Goal: Check status: Check status

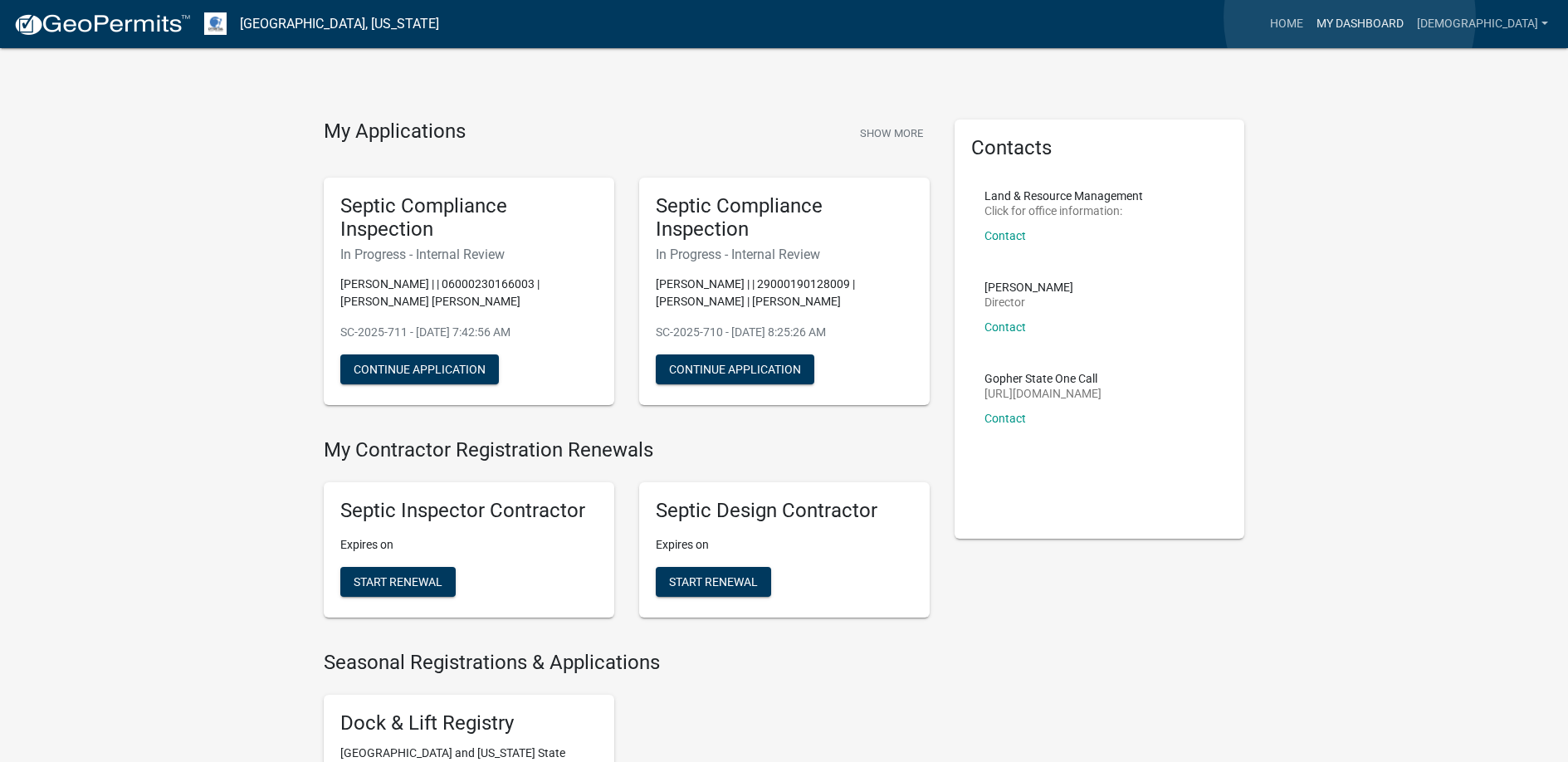
click at [1350, 17] on link "My Dashboard" at bounding box center [1360, 24] width 100 height 31
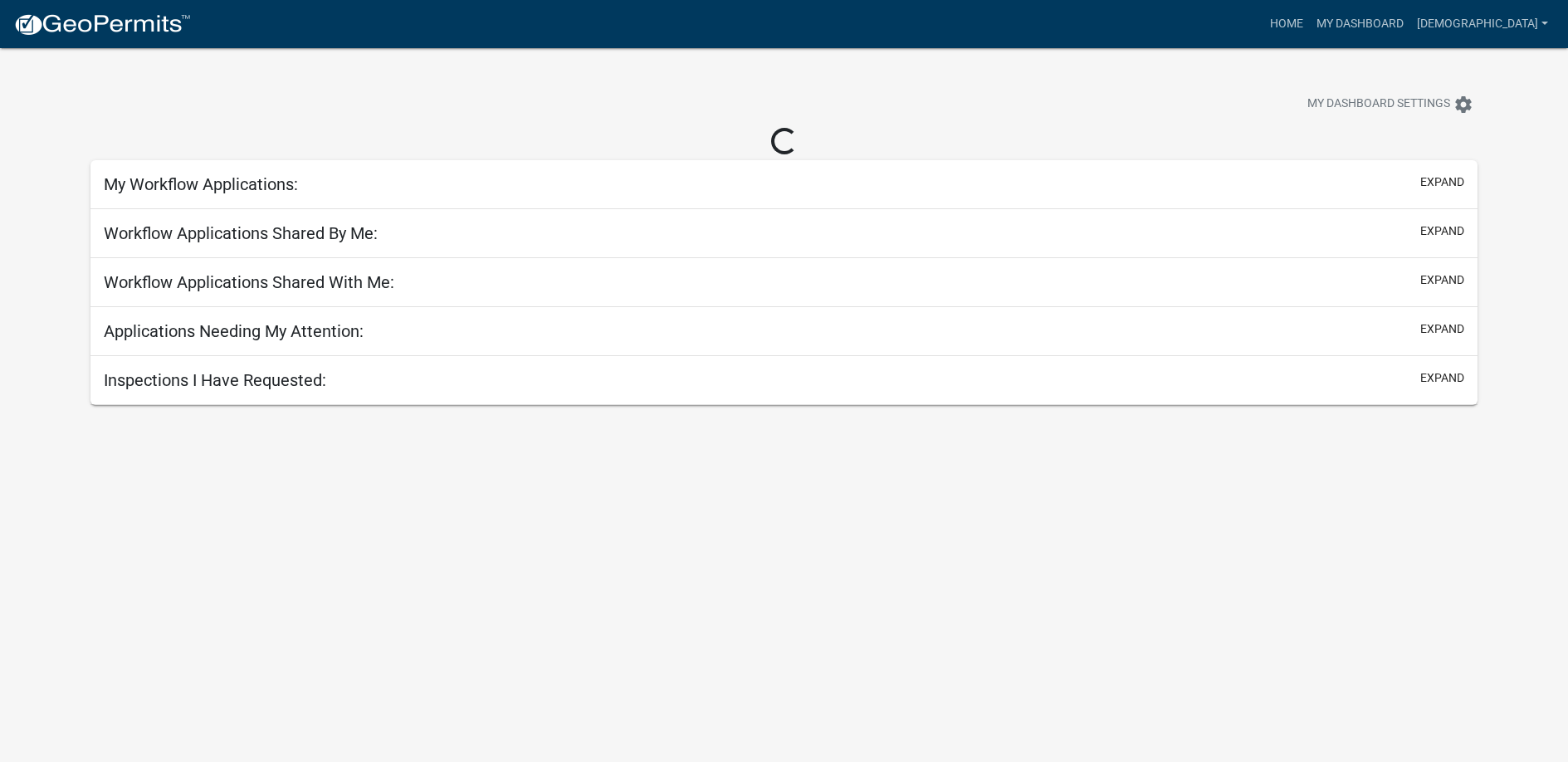
click at [554, 178] on div "My Workflow Applications: expand" at bounding box center [784, 184] width 1386 height 49
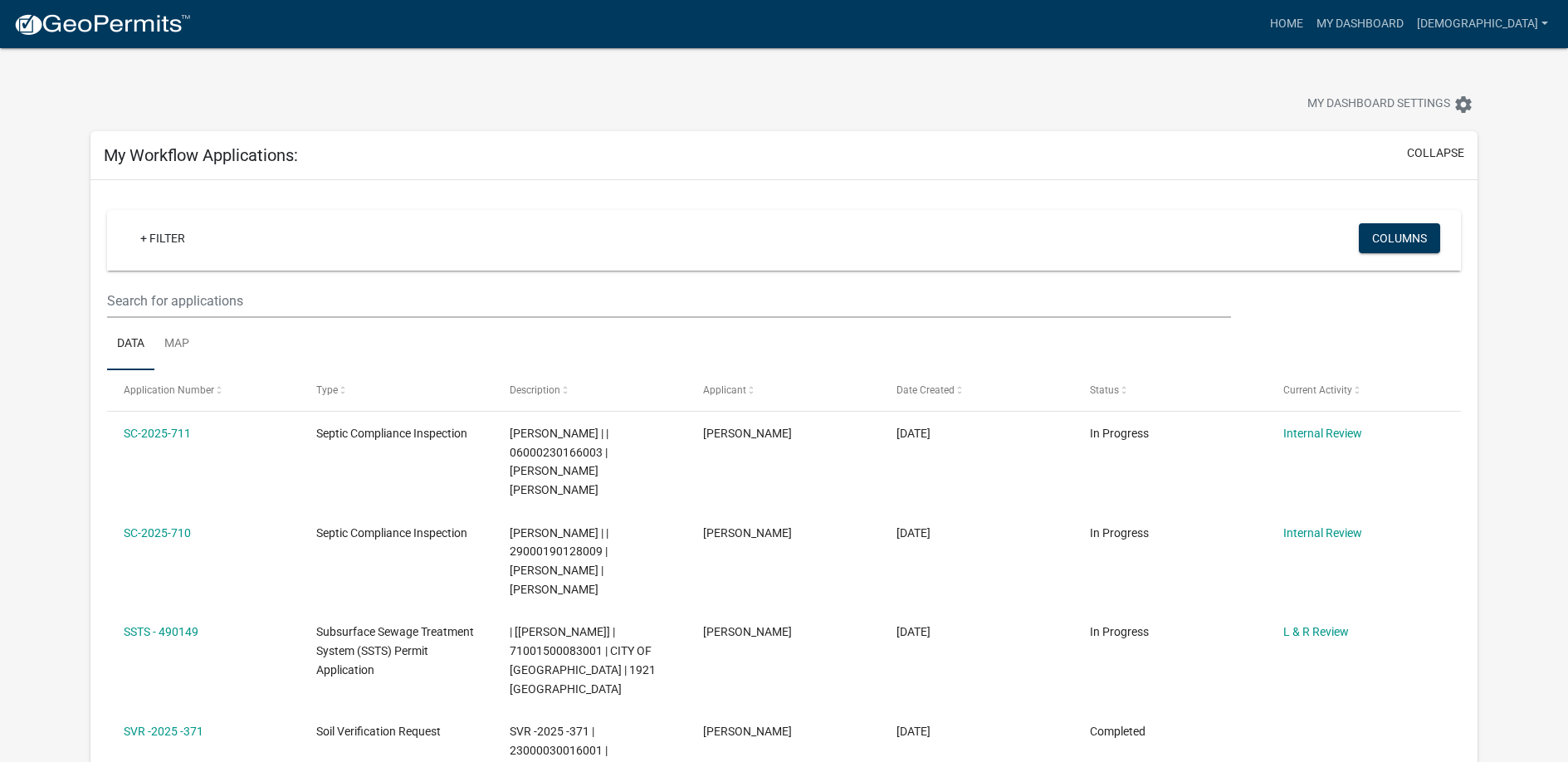
click at [212, 235] on div "+ Filter" at bounding box center [560, 240] width 893 height 34
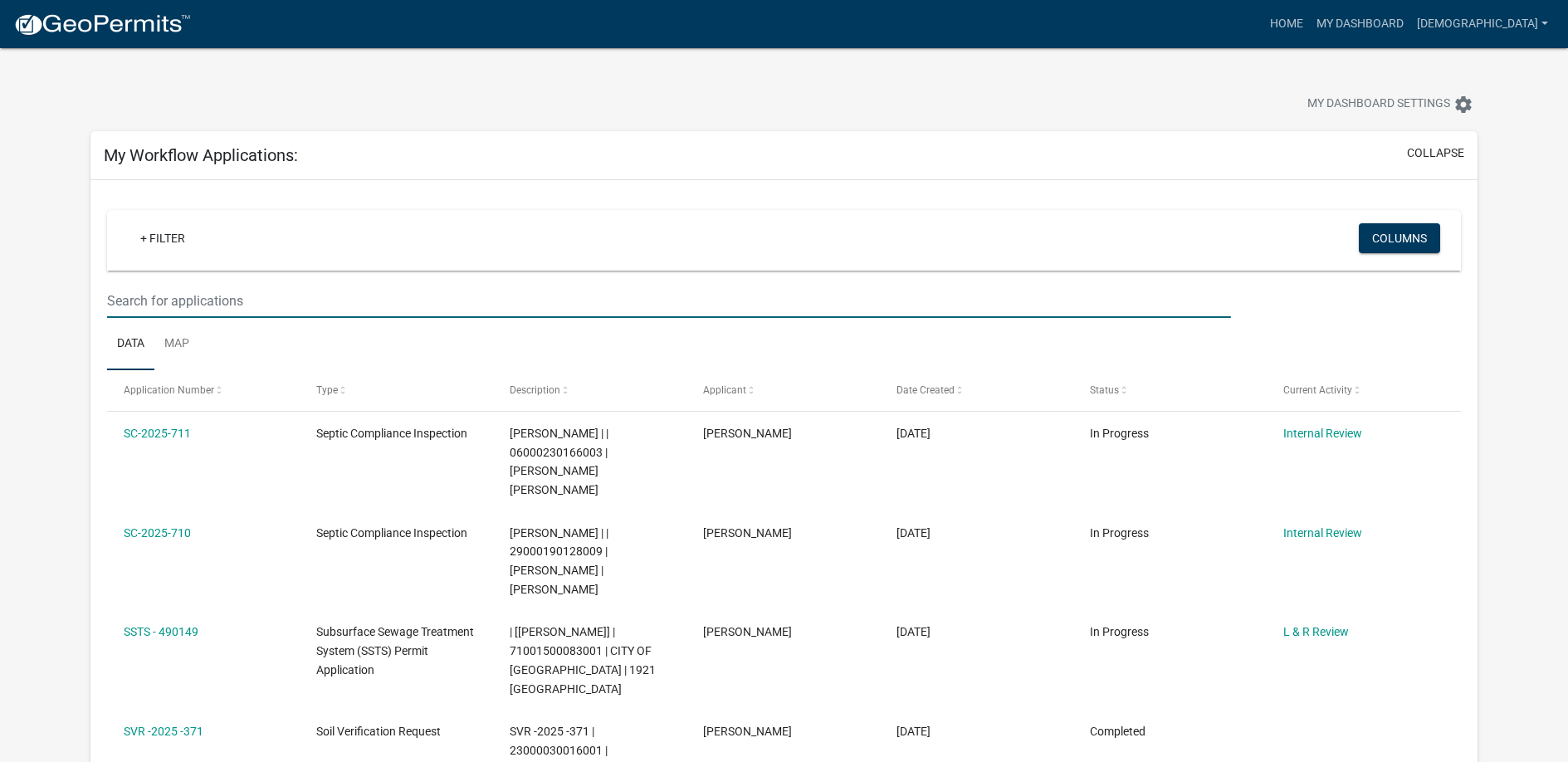
click at [276, 300] on input "text" at bounding box center [668, 300] width 1123 height 34
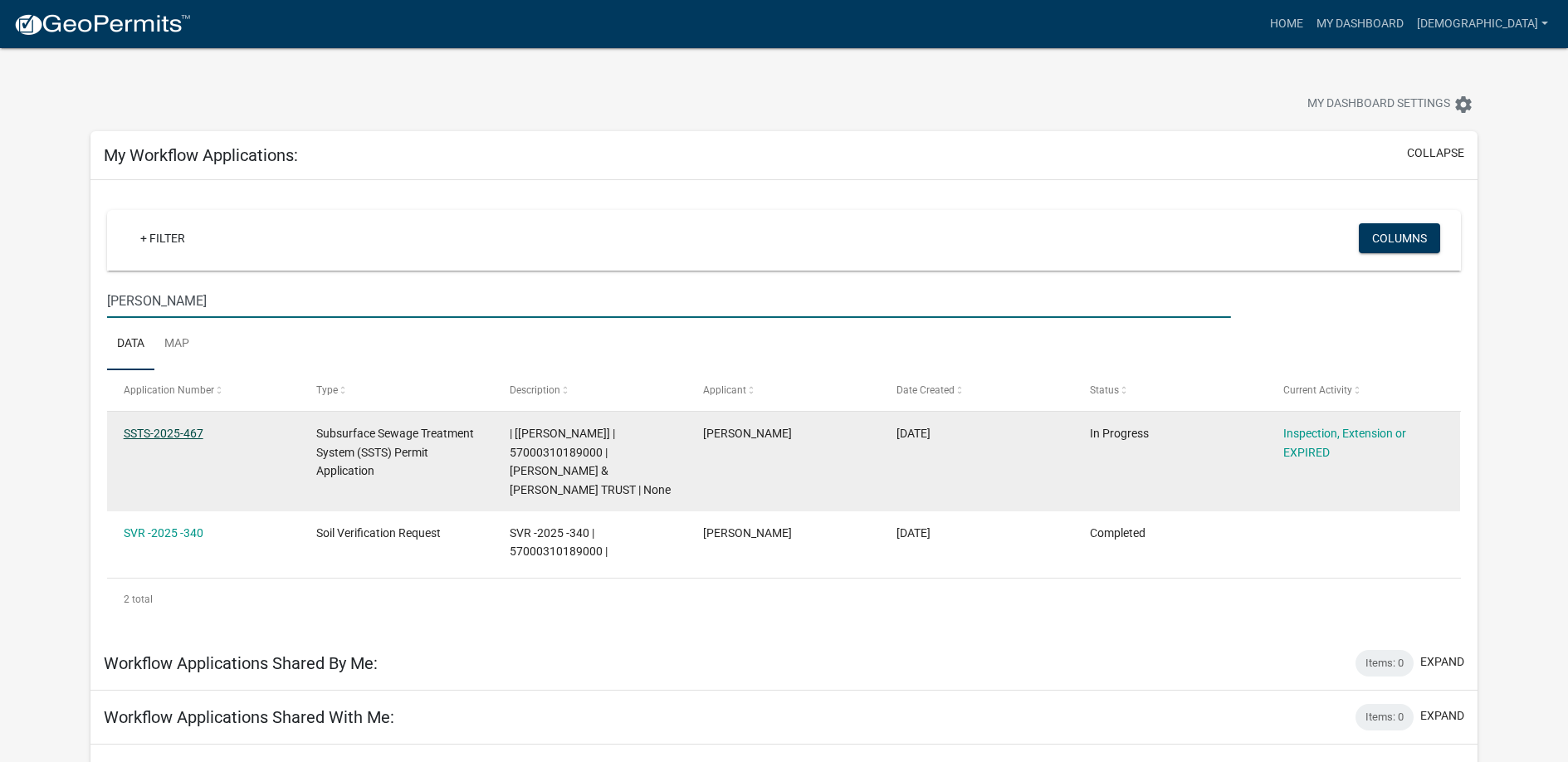
type input "[PERSON_NAME]"
click at [167, 429] on link "SSTS-2025-467" at bounding box center [164, 433] width 80 height 13
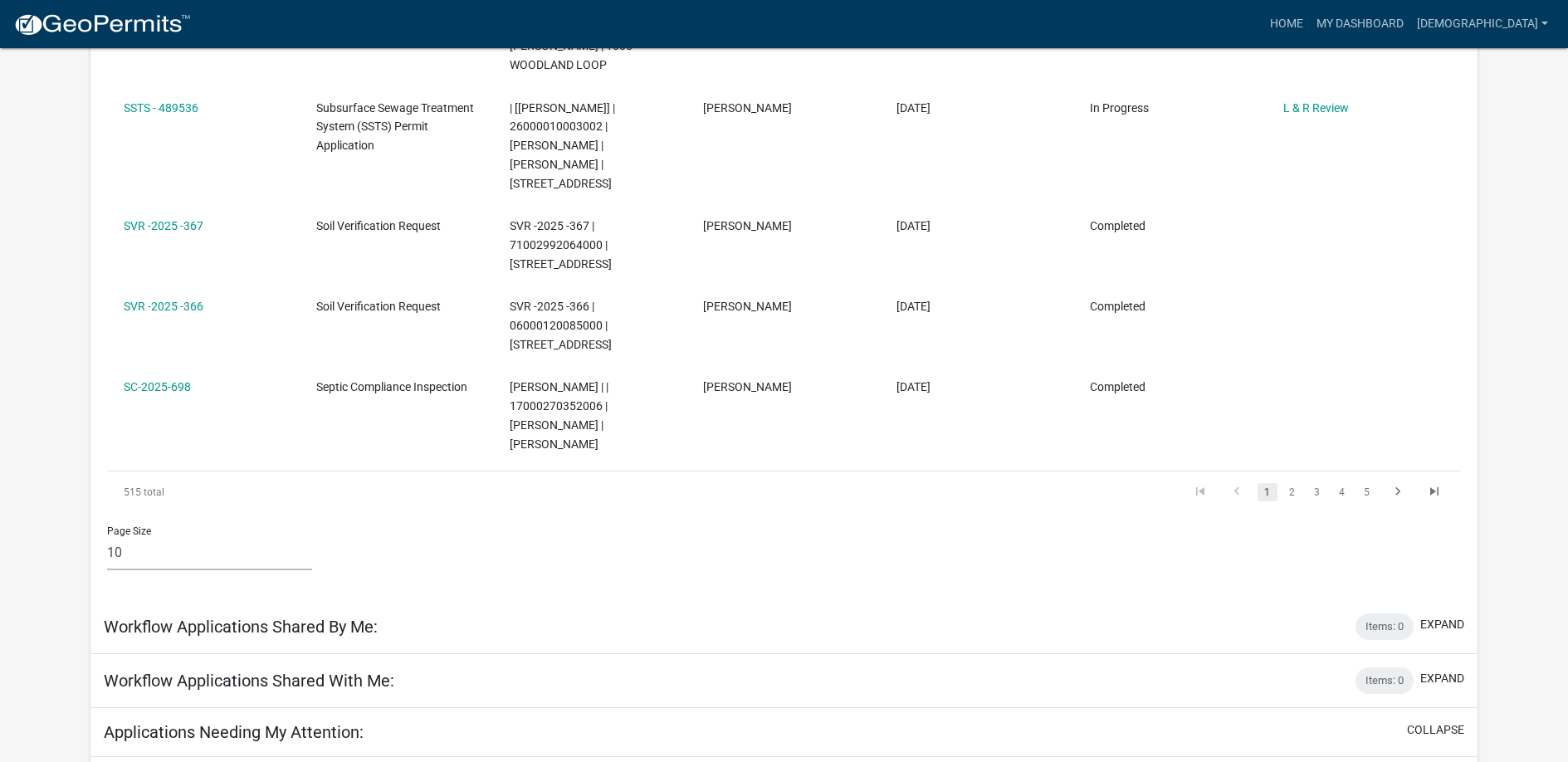
scroll to position [914, 0]
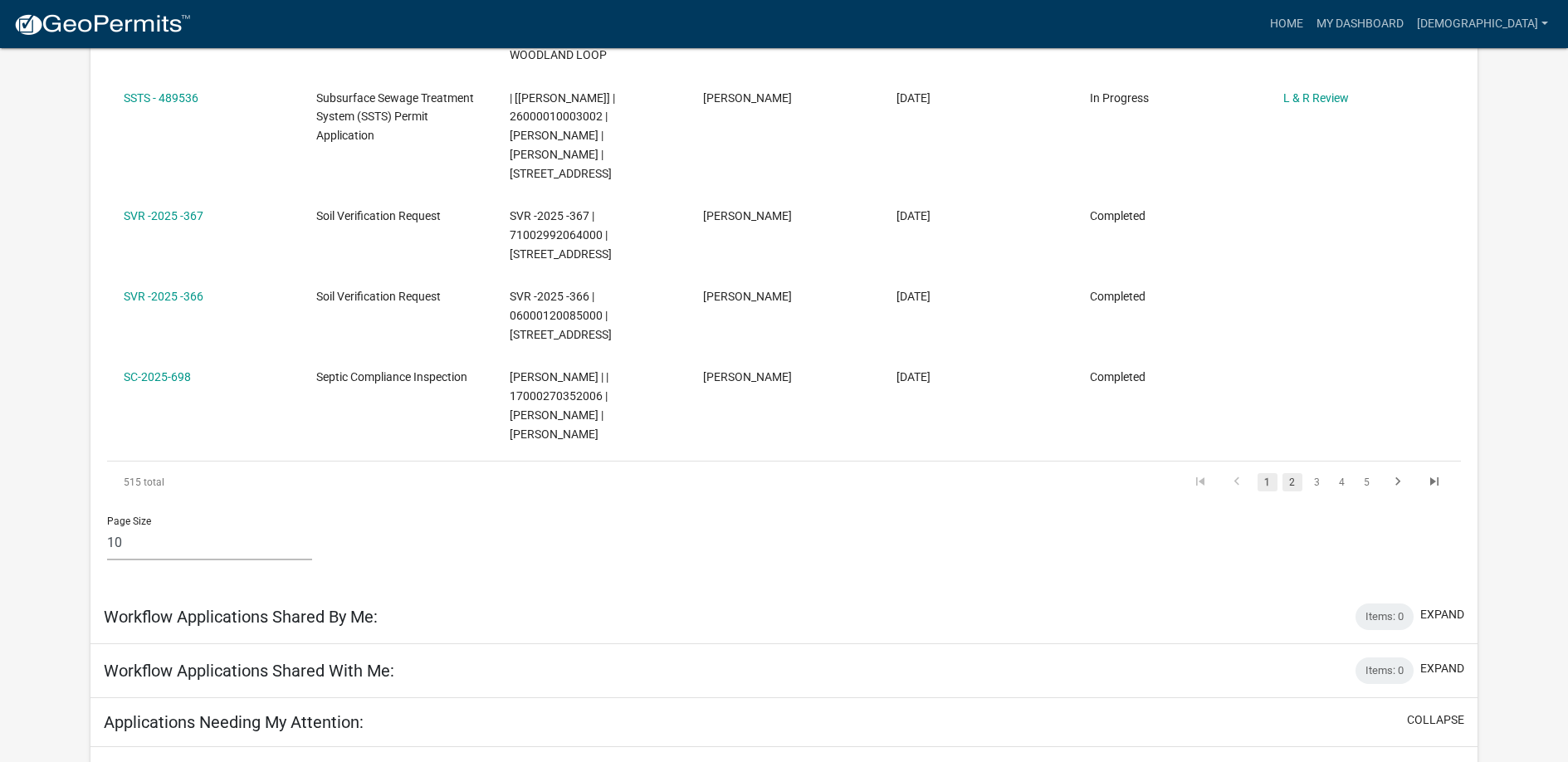
click at [1295, 474] on link "2" at bounding box center [1292, 482] width 20 height 18
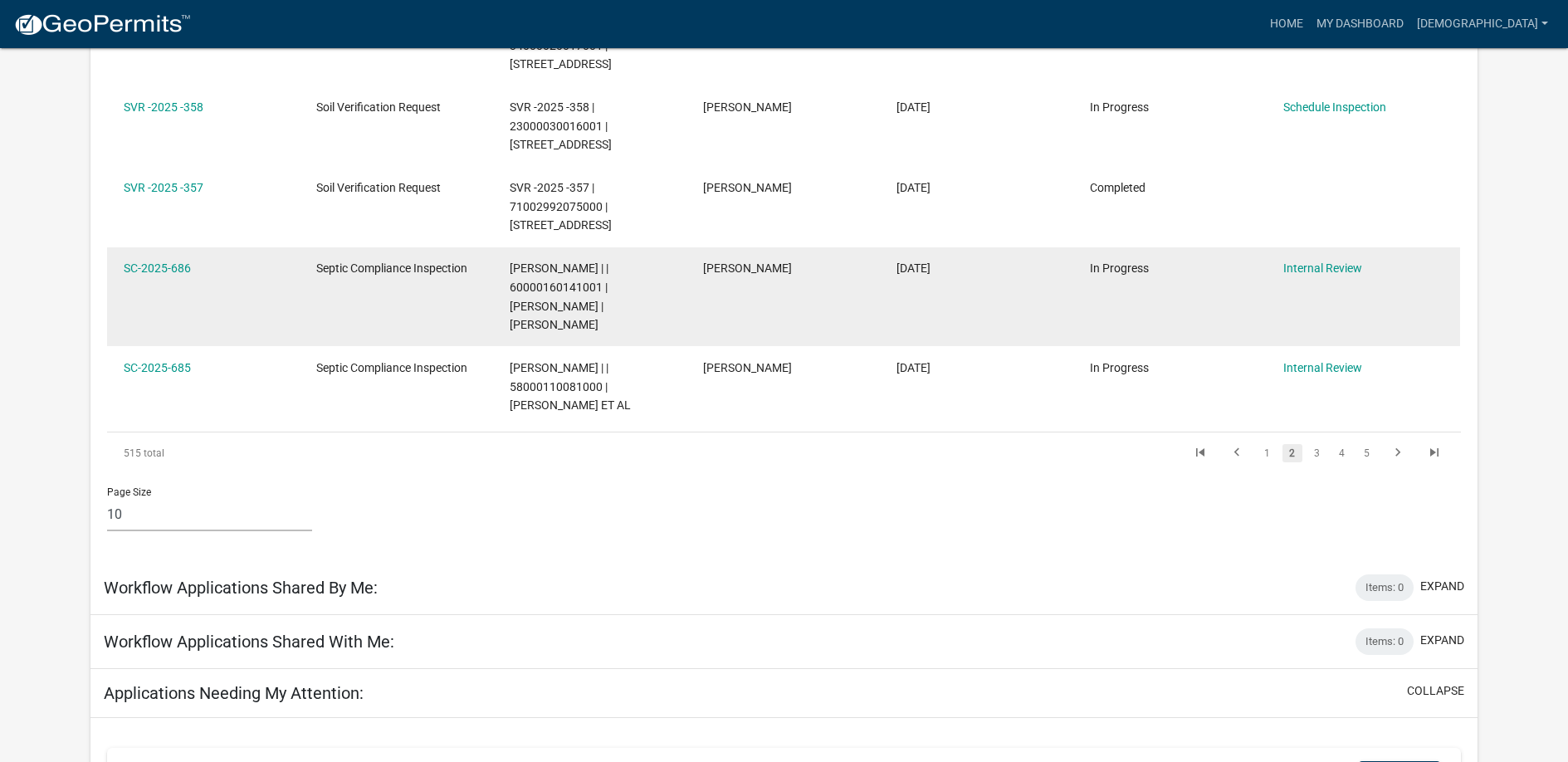
scroll to position [914, 0]
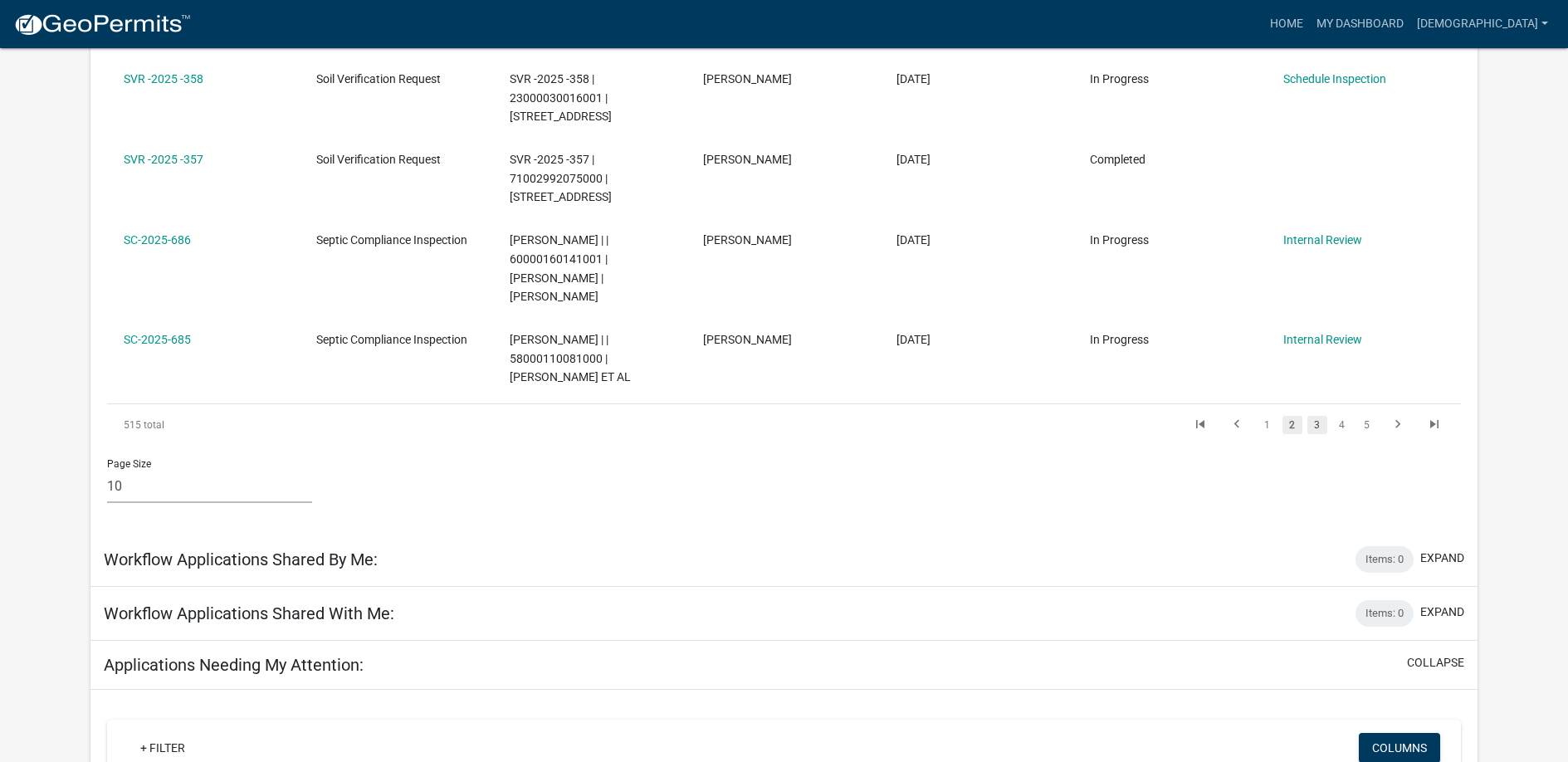
click at [1318, 416] on link "3" at bounding box center [1317, 424] width 20 height 18
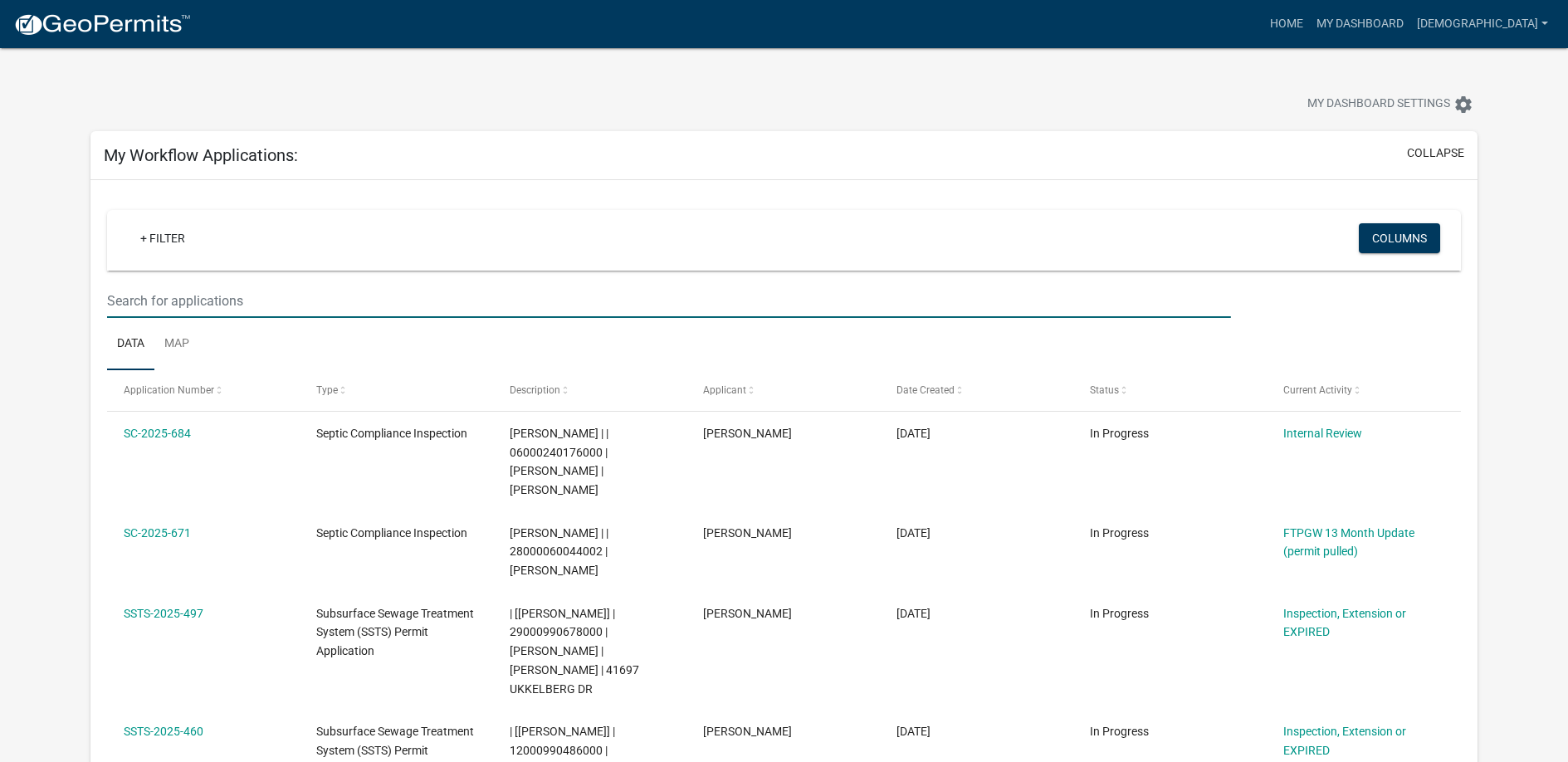
click at [248, 304] on input "text" at bounding box center [668, 300] width 1123 height 34
type input "[PERSON_NAME]"
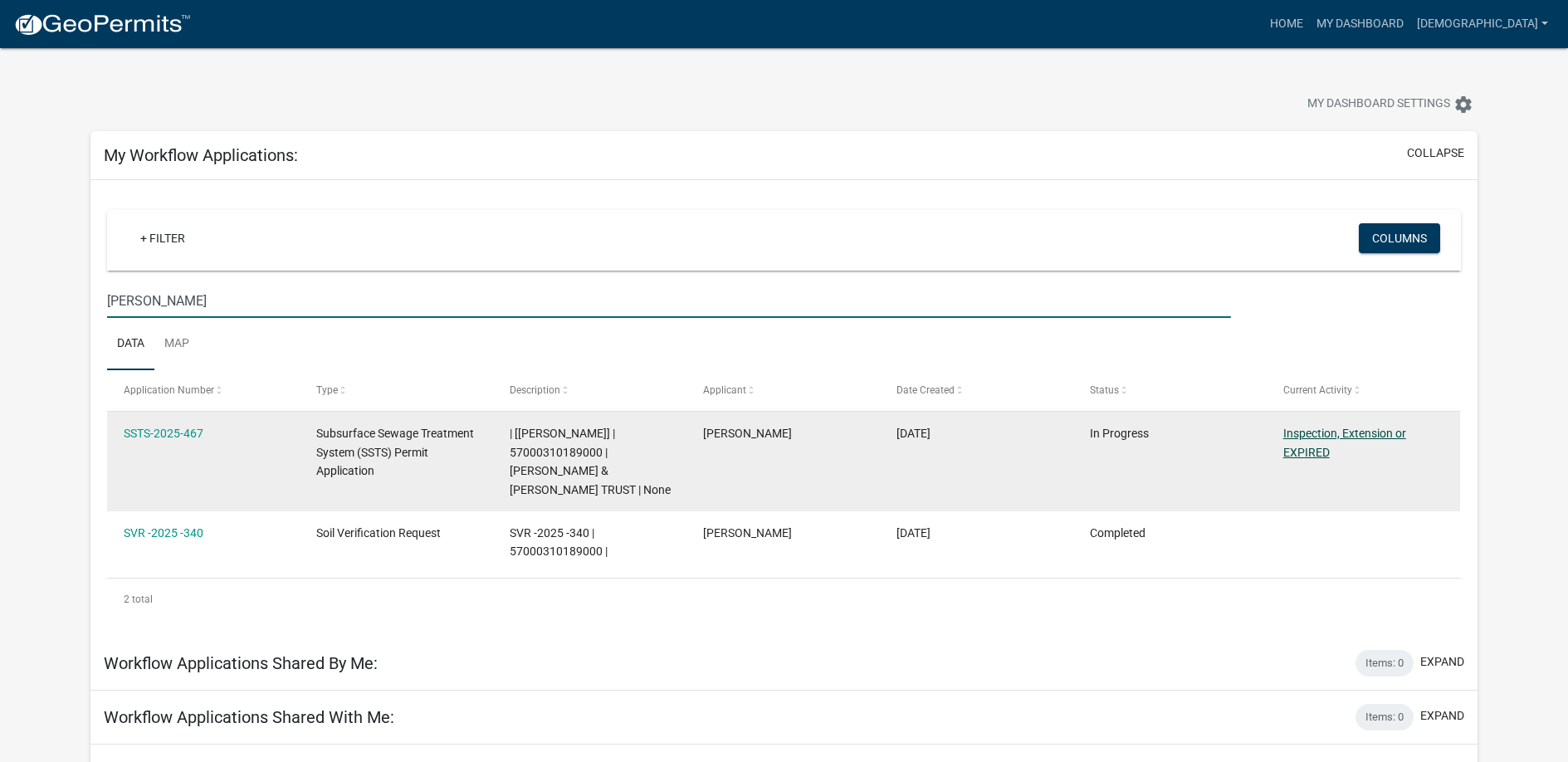
click at [1339, 432] on link "Inspection, Extension or EXPIRED" at bounding box center [1345, 442] width 123 height 32
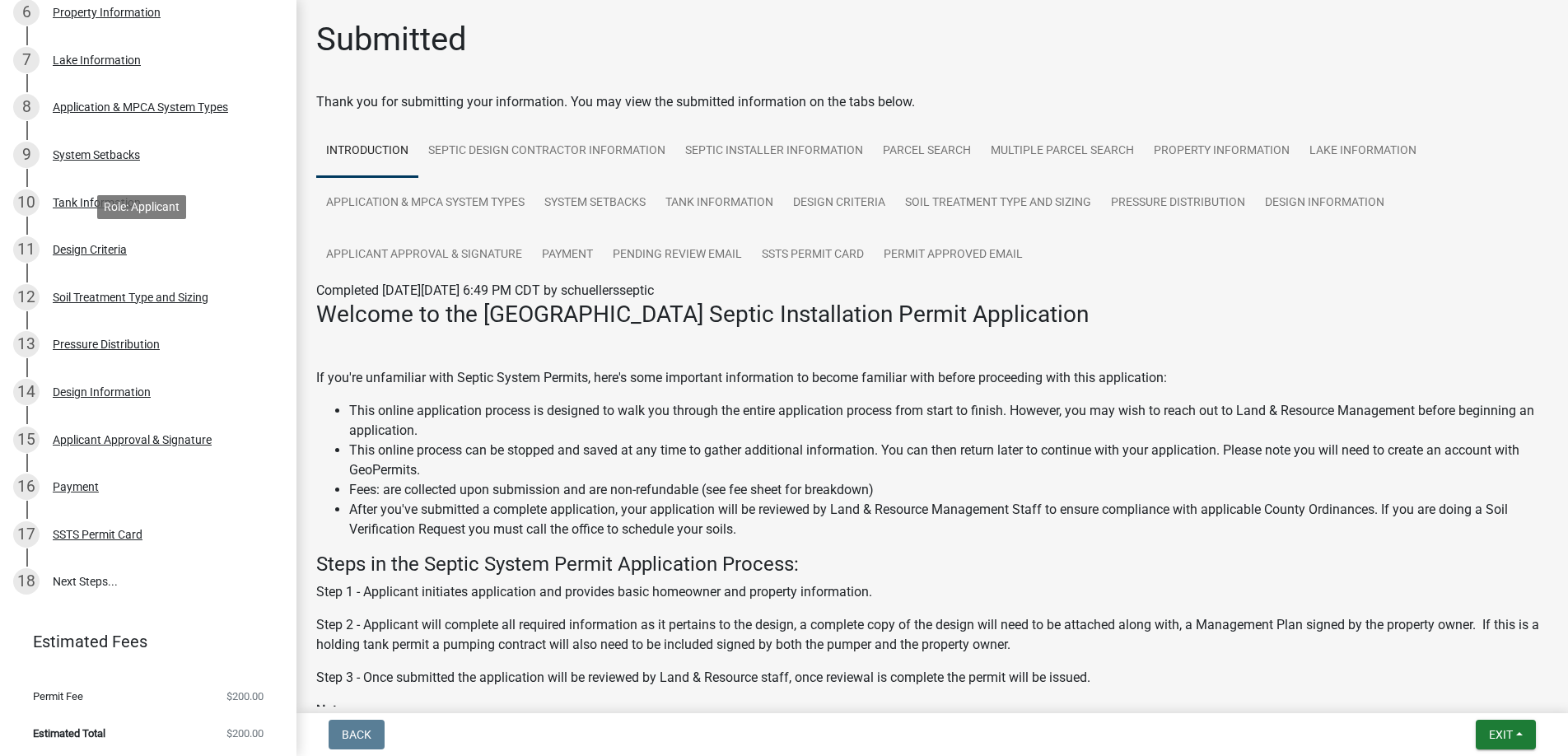
scroll to position [593, 0]
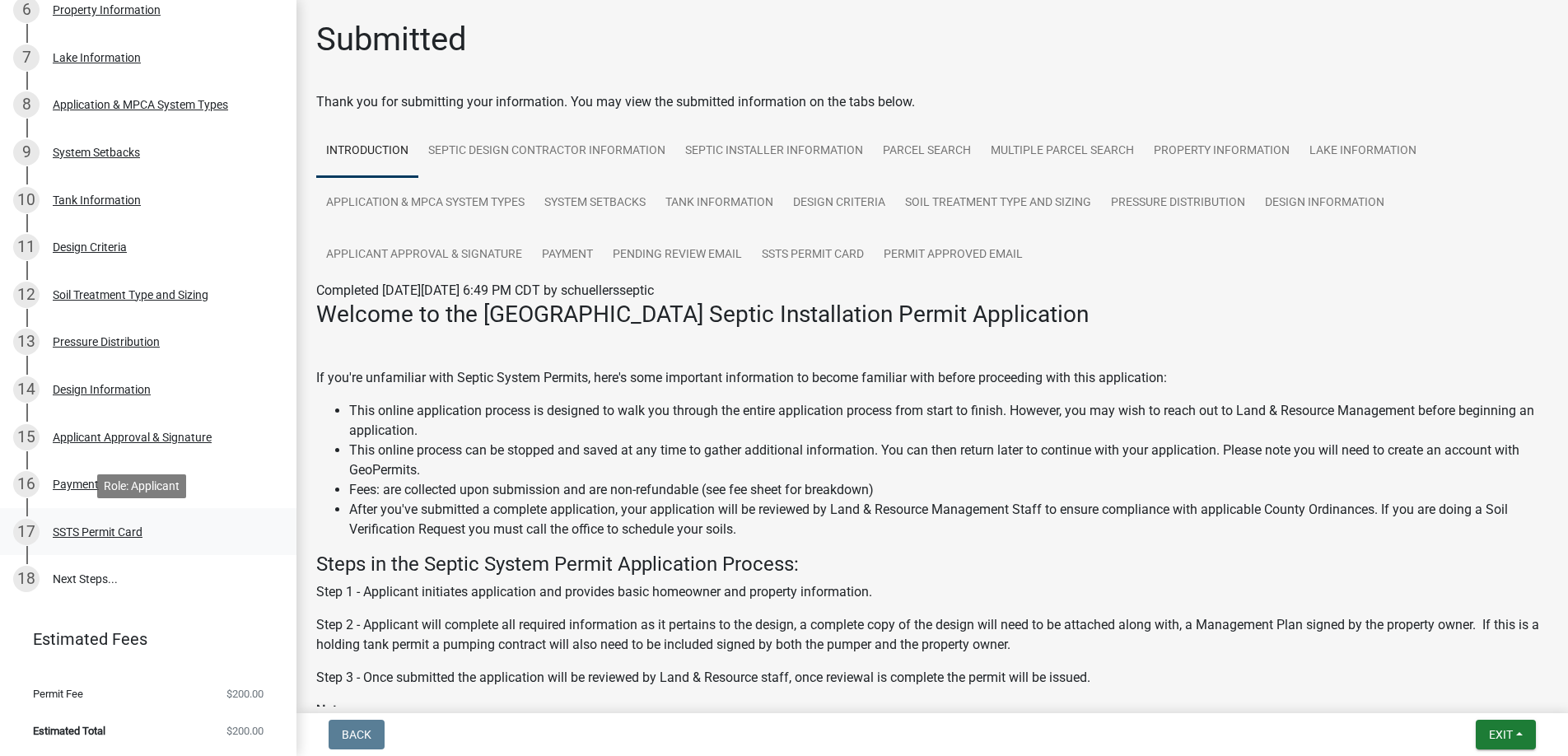
click at [88, 528] on div "SSTS Permit Card" at bounding box center [97, 532] width 90 height 11
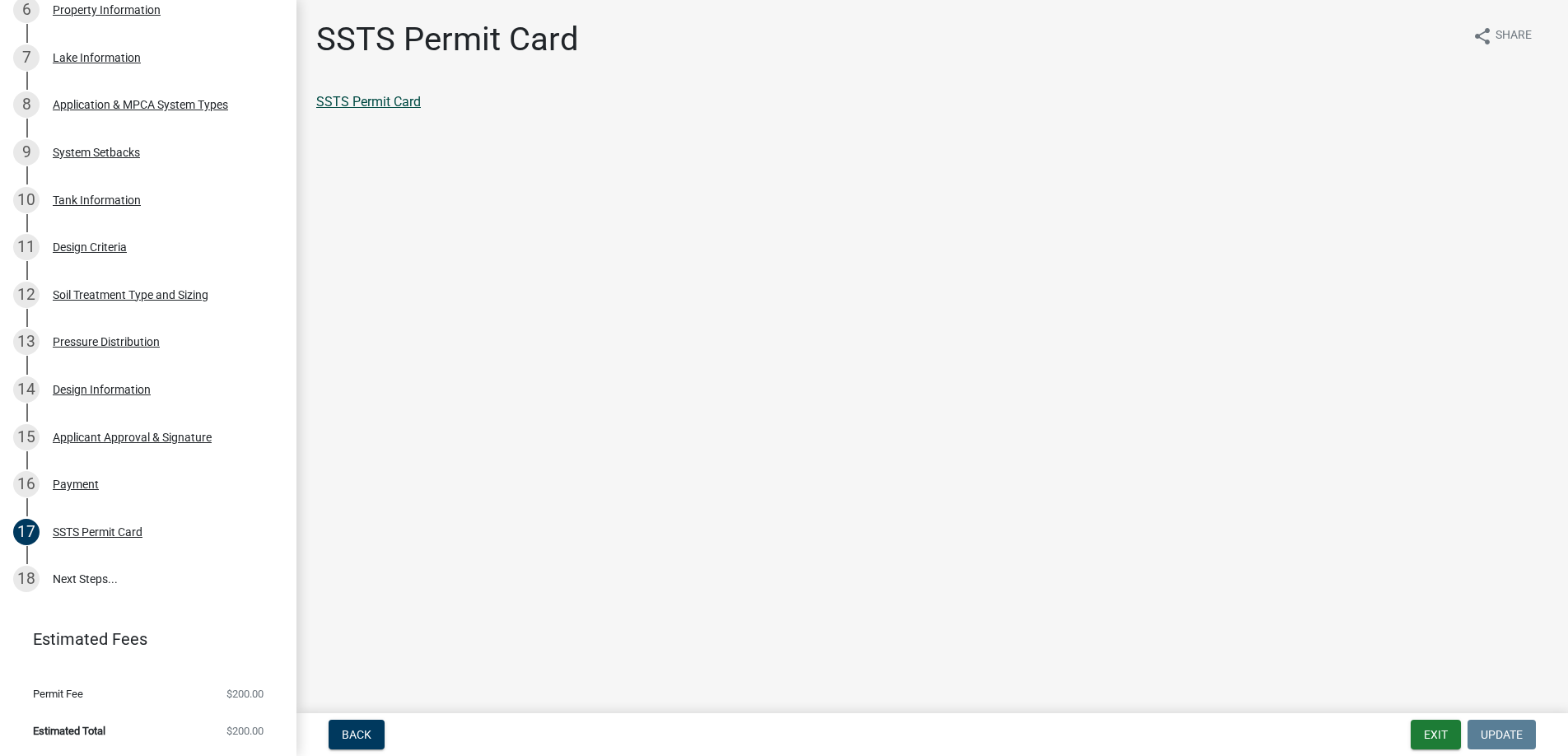
click at [372, 101] on link "SSTS Permit Card" at bounding box center [368, 101] width 105 height 15
